Goal: Information Seeking & Learning: Learn about a topic

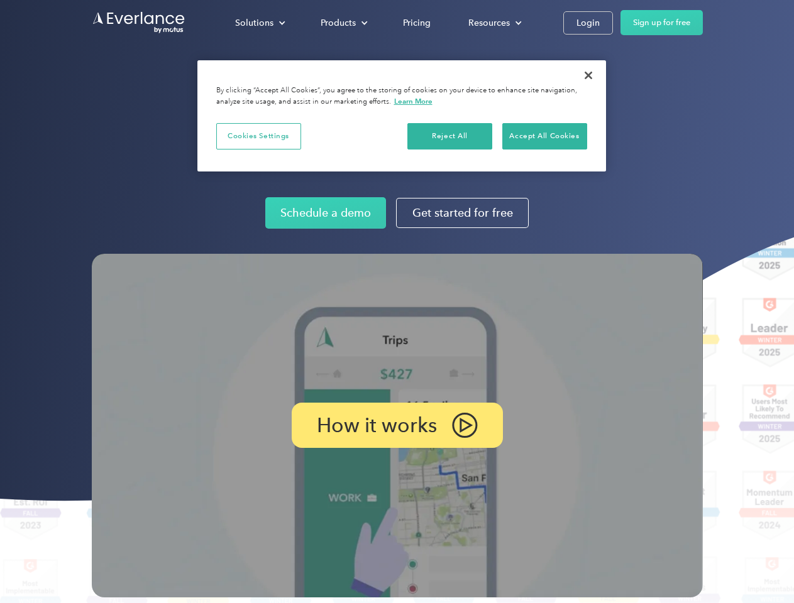
click at [396, 302] on img at bounding box center [397, 426] width 611 height 344
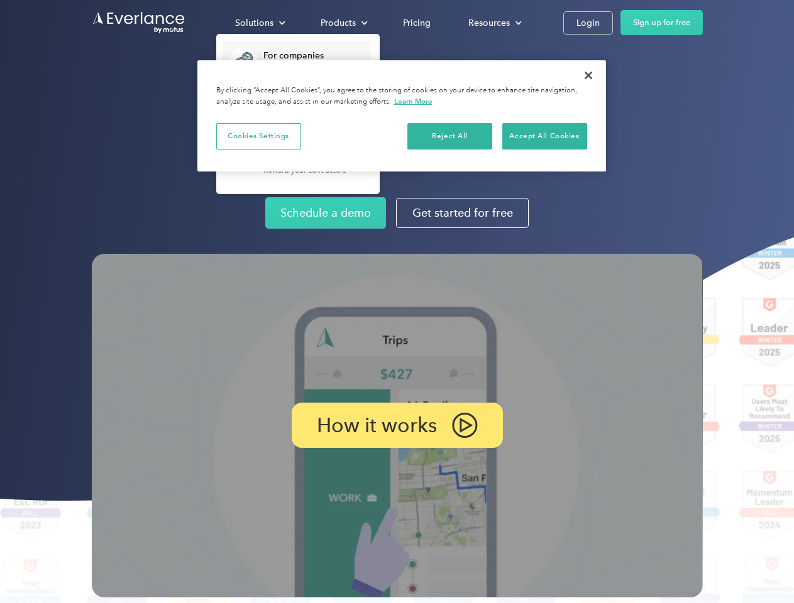
click at [259, 23] on div "Solutions" at bounding box center [254, 23] width 38 height 16
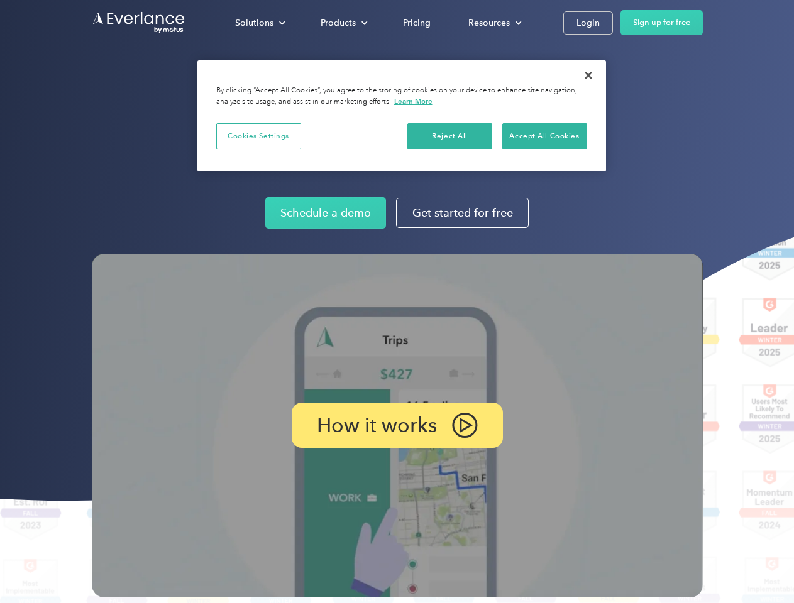
click at [342, 23] on div "Products" at bounding box center [337, 23] width 35 height 16
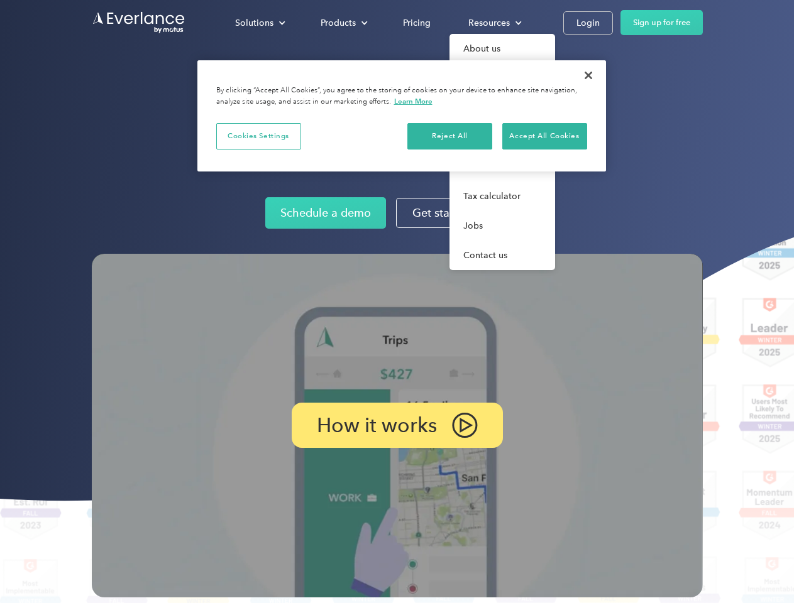
click at [493, 23] on div "Resources" at bounding box center [488, 23] width 41 height 16
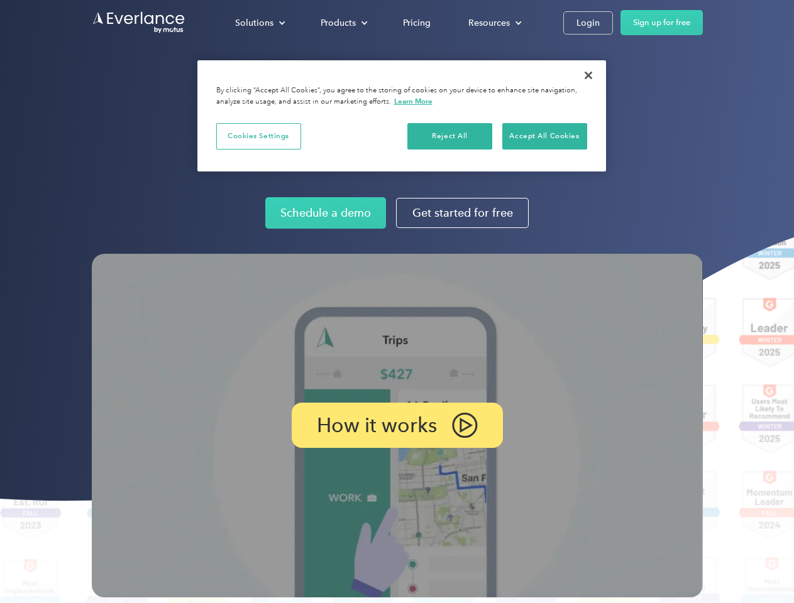
click at [396, 425] on p "How it works" at bounding box center [377, 425] width 120 height 15
click at [258, 136] on button "Cookies Settings" at bounding box center [258, 136] width 85 height 26
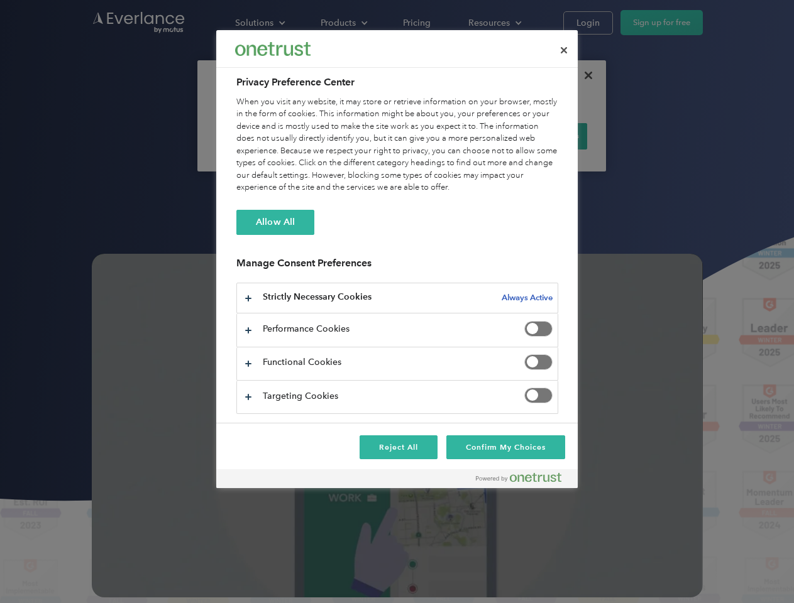
click at [450, 136] on div "When you visit any website, it may store or retrieve information on your browse…" at bounding box center [397, 145] width 322 height 98
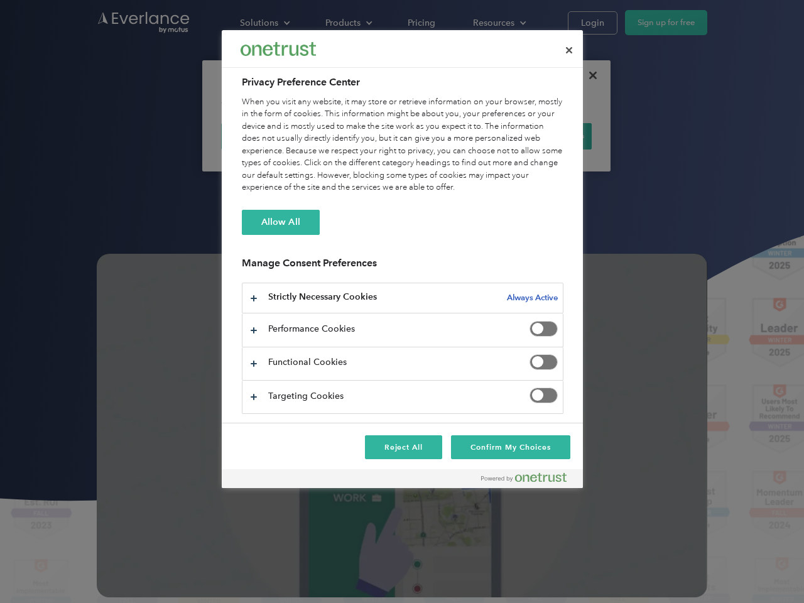
click at [544, 136] on div "When you visit any website, it may store or retrieve information on your browse…" at bounding box center [403, 145] width 322 height 98
click at [588, 75] on div at bounding box center [402, 301] width 804 height 603
